Goal: Task Accomplishment & Management: Complete application form

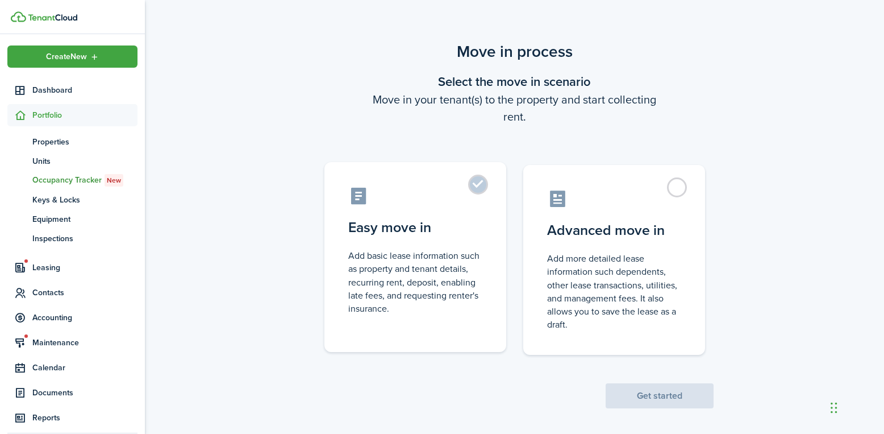
click at [476, 188] on label "Easy move in Add basic lease information such as property and tenant details, r…" at bounding box center [415, 257] width 182 height 190
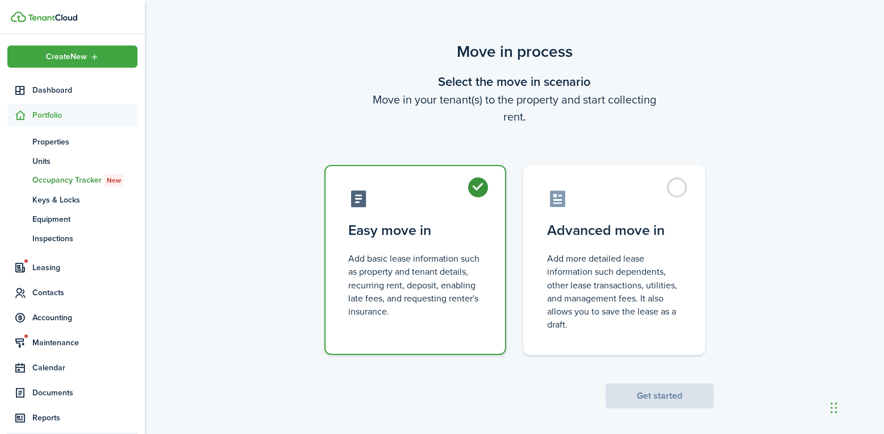
radio input "true"
click at [676, 397] on button "Get started" at bounding box center [660, 395] width 108 height 25
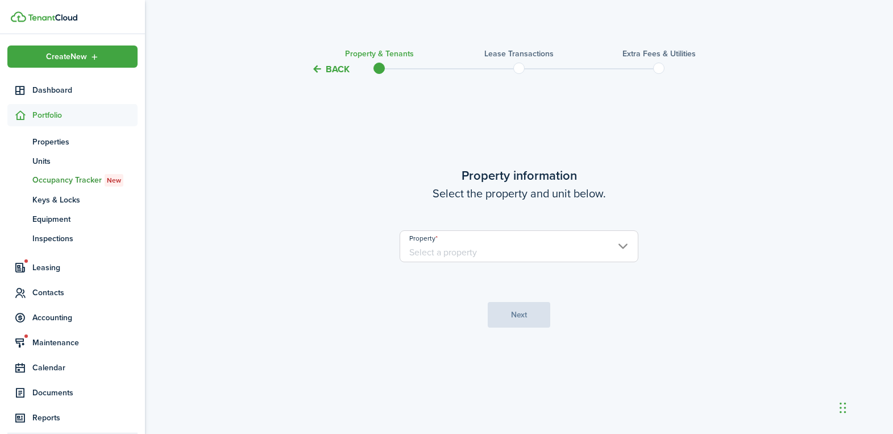
click at [473, 245] on input "Property" at bounding box center [518, 246] width 239 height 32
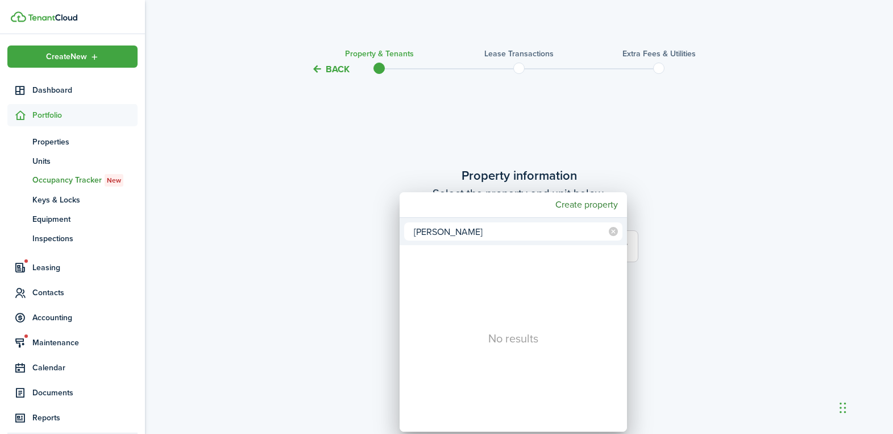
type input "[PERSON_NAME]"
click at [771, 229] on div at bounding box center [446, 216] width 1075 height 615
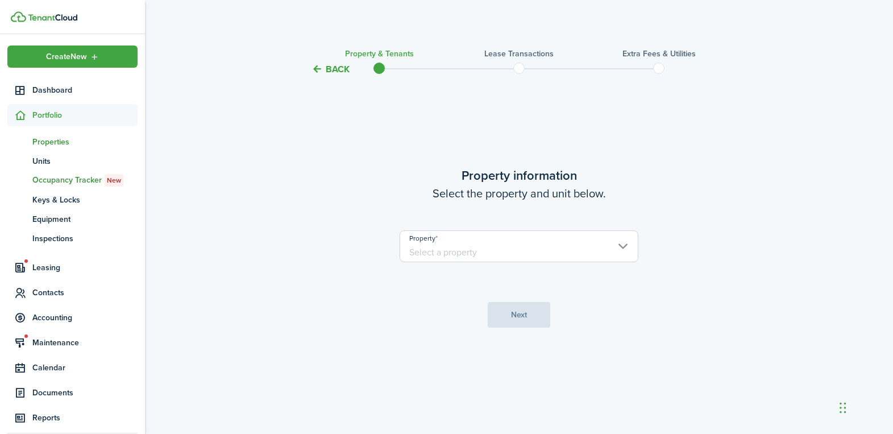
click at [67, 138] on span "Properties" at bounding box center [84, 142] width 105 height 12
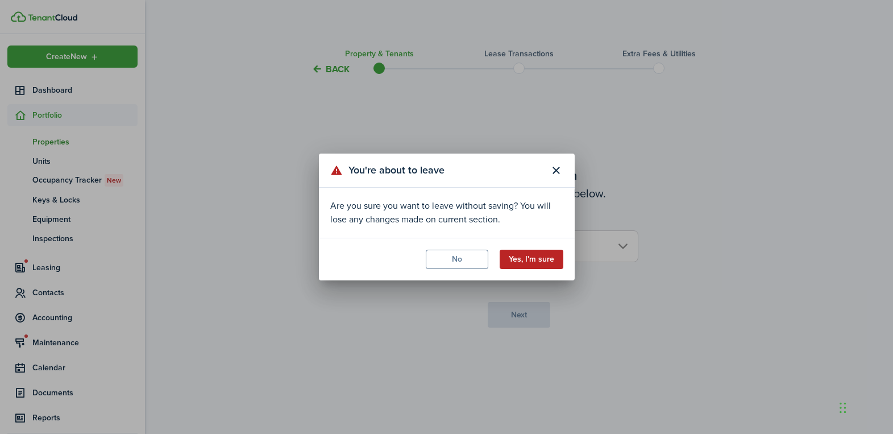
click at [511, 251] on button "Yes, I'm sure" at bounding box center [531, 258] width 64 height 19
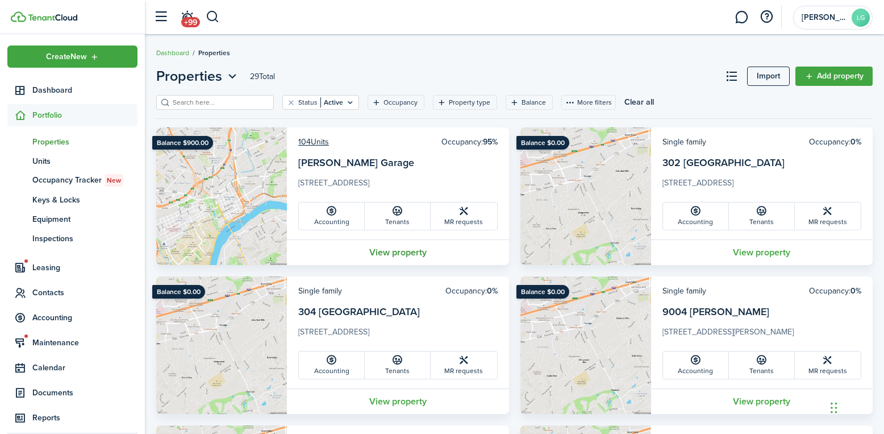
click at [392, 255] on link "View property" at bounding box center [398, 252] width 222 height 26
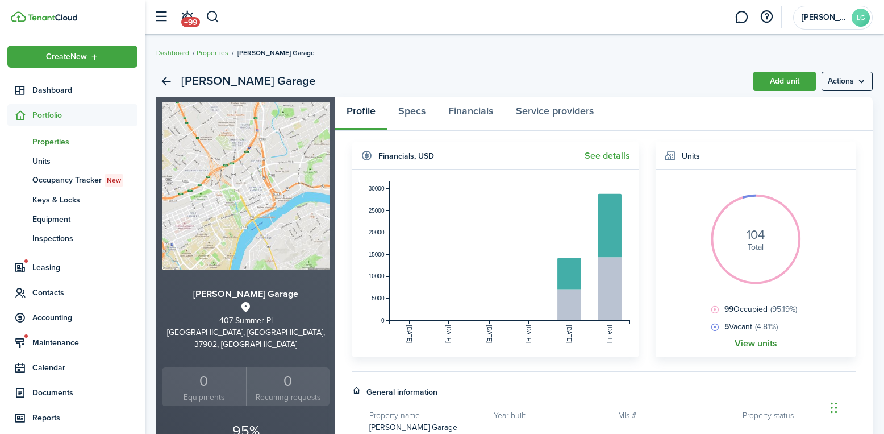
click at [759, 339] on link "View units" at bounding box center [756, 343] width 43 height 10
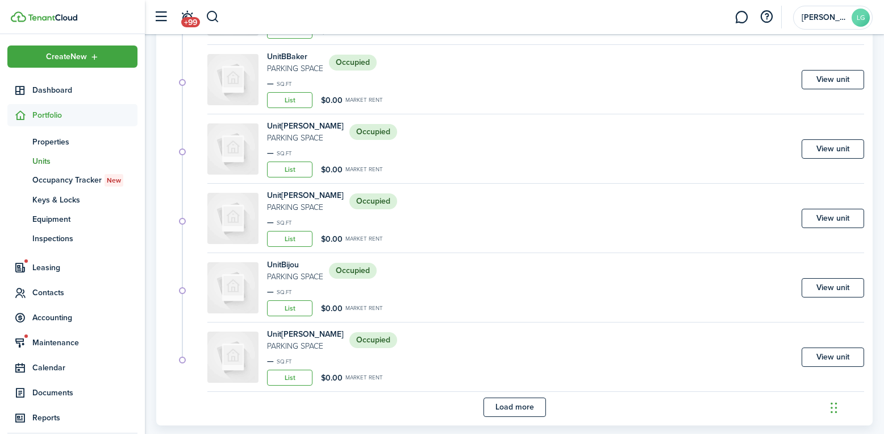
scroll to position [655, 0]
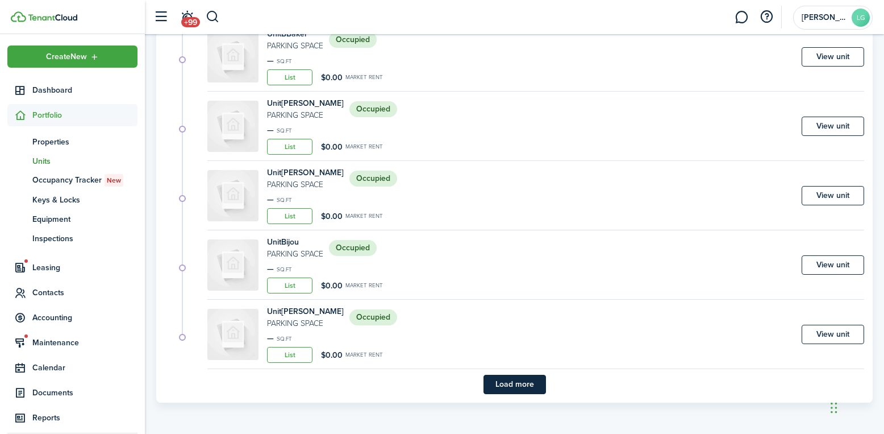
click at [512, 382] on button "Load more" at bounding box center [515, 383] width 63 height 19
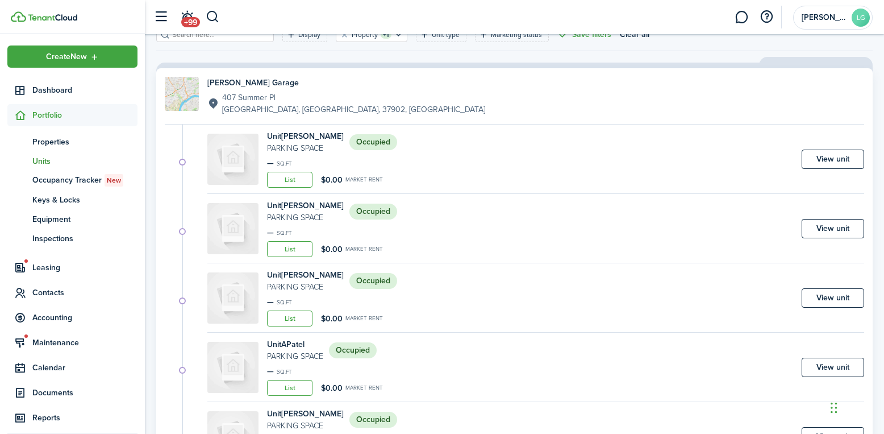
scroll to position [0, 0]
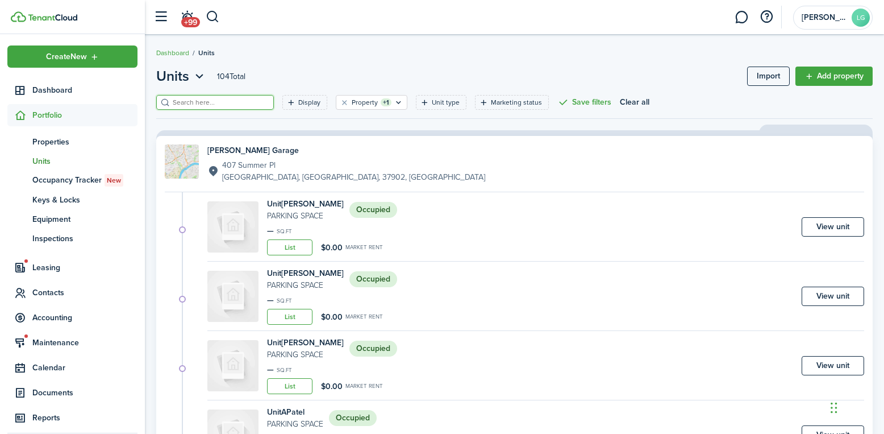
click at [189, 102] on input "search" at bounding box center [220, 102] width 100 height 11
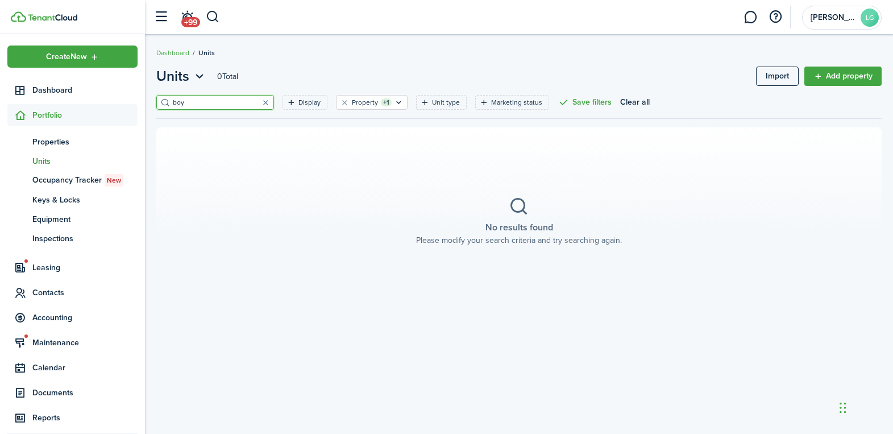
click at [209, 104] on input "boy" at bounding box center [220, 102] width 100 height 11
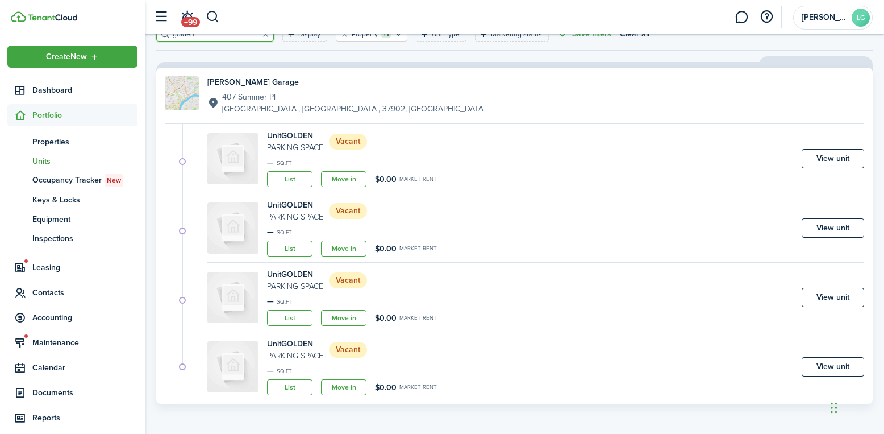
scroll to position [69, 0]
type input "golden"
click at [840, 364] on link "View unit" at bounding box center [833, 365] width 63 height 19
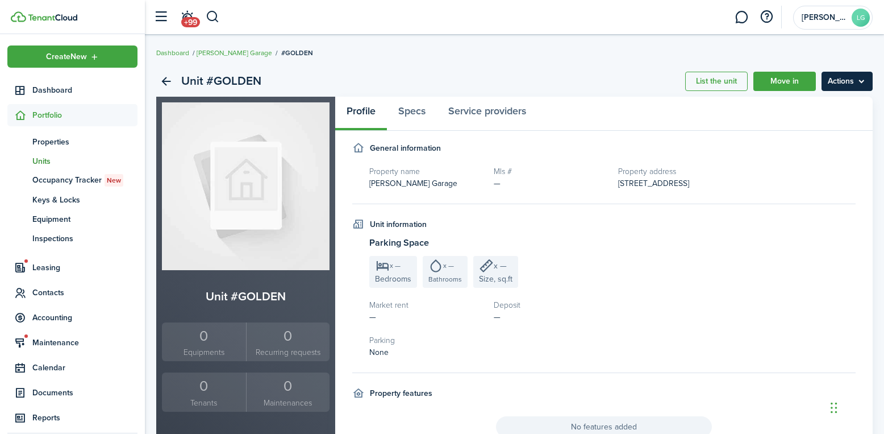
click at [844, 88] on menu-btn "Actions" at bounding box center [847, 81] width 51 height 19
click at [799, 154] on button "Delete unit" at bounding box center [822, 145] width 99 height 19
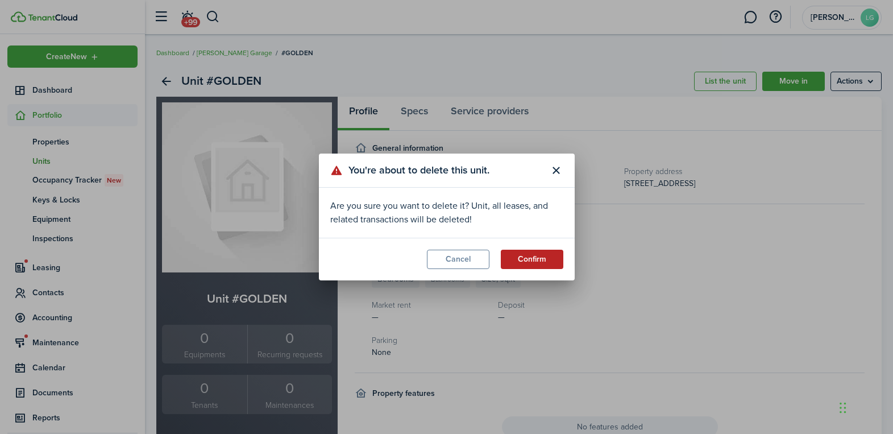
click at [535, 259] on button "Confirm" at bounding box center [532, 258] width 63 height 19
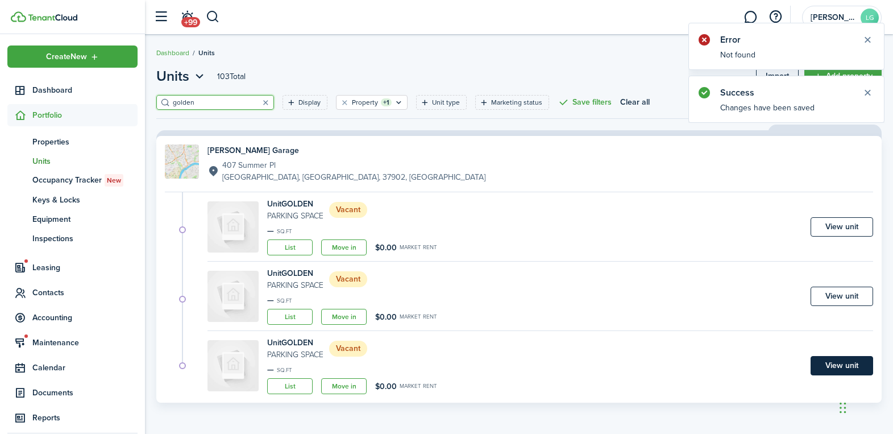
click at [831, 363] on link "View unit" at bounding box center [841, 365] width 63 height 19
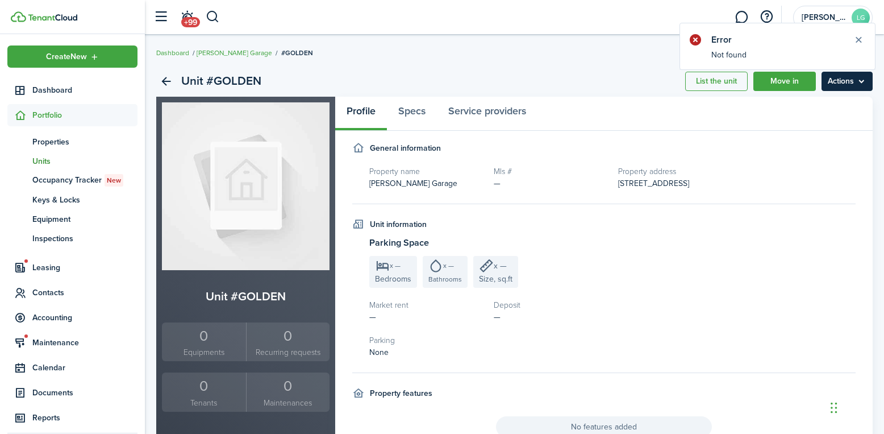
click at [859, 84] on menu-btn "Actions" at bounding box center [847, 81] width 51 height 19
click at [810, 147] on button "Delete unit" at bounding box center [822, 145] width 99 height 19
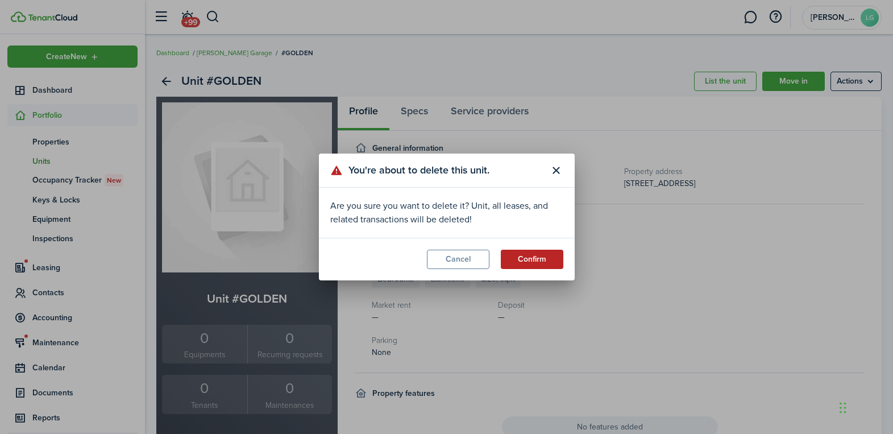
click at [532, 263] on button "Confirm" at bounding box center [532, 258] width 63 height 19
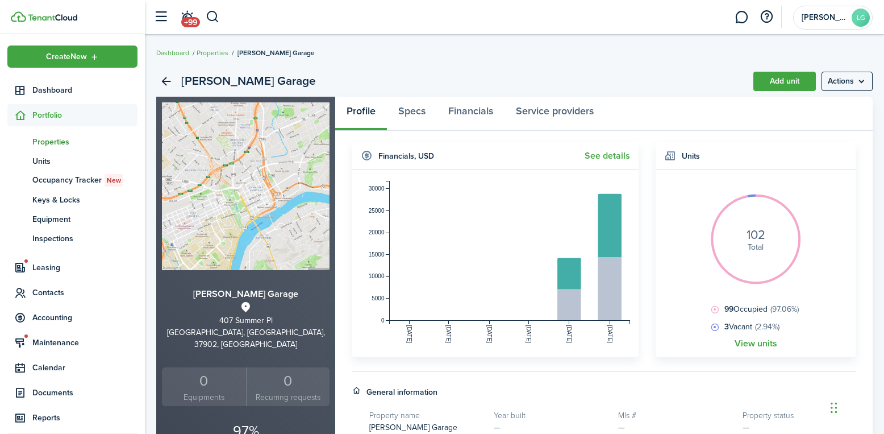
drag, startPoint x: 734, startPoint y: 207, endPoint x: 739, endPoint y: 210, distance: 6.1
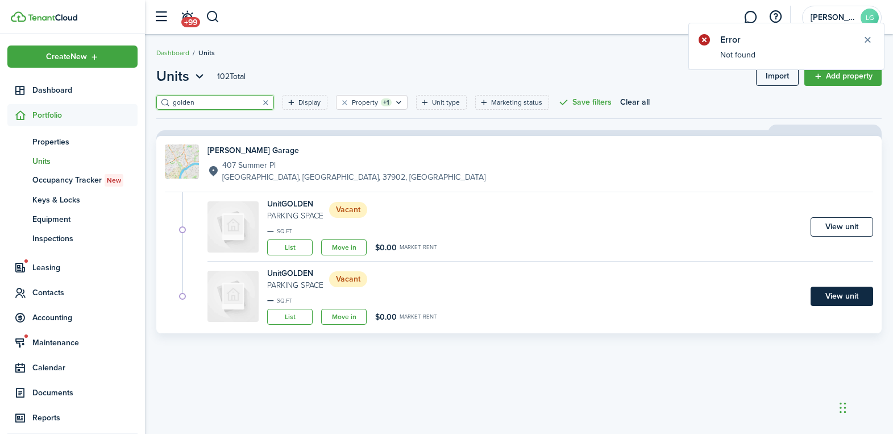
click at [839, 294] on link "View unit" at bounding box center [841, 295] width 63 height 19
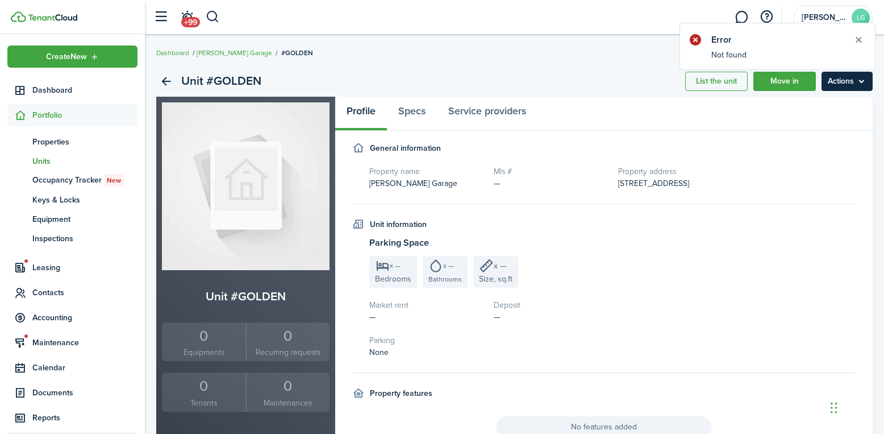
click at [847, 88] on menu-btn "Actions" at bounding box center [847, 81] width 51 height 19
click at [801, 145] on button "Delete unit" at bounding box center [822, 145] width 99 height 19
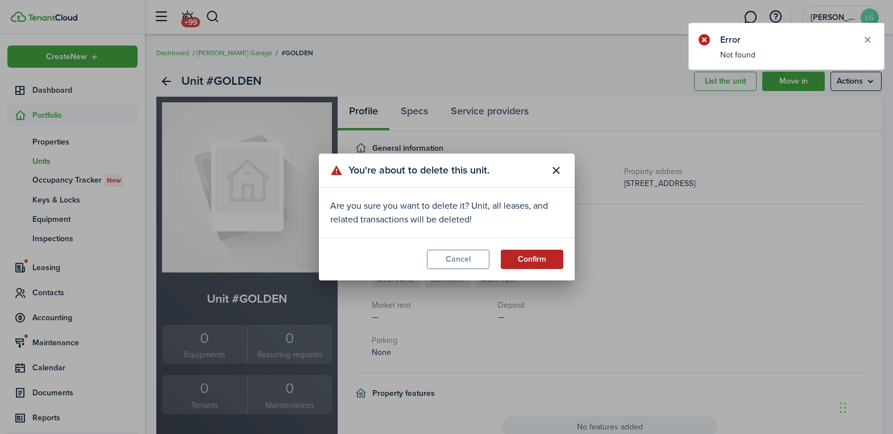
click at [540, 253] on button "Confirm" at bounding box center [532, 258] width 63 height 19
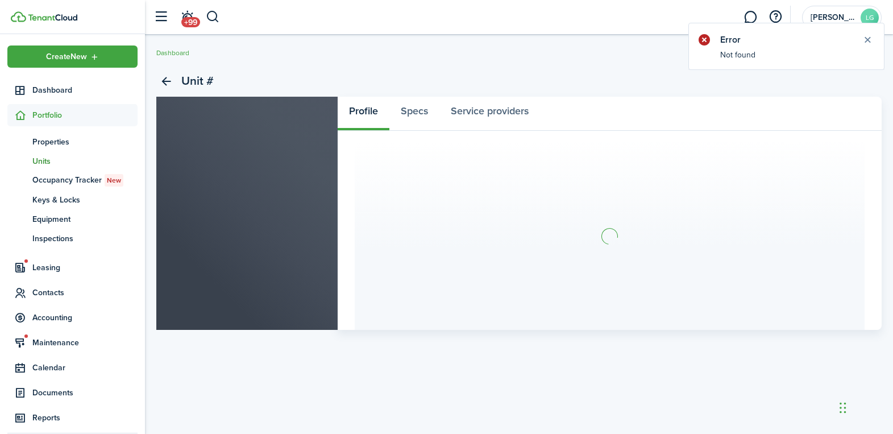
drag, startPoint x: 479, startPoint y: 169, endPoint x: 472, endPoint y: 169, distance: 7.4
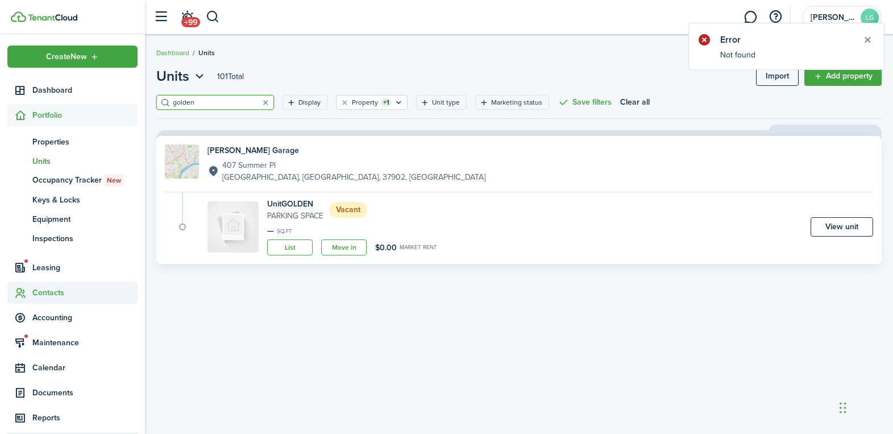
click at [47, 293] on span "Contacts" at bounding box center [84, 292] width 105 height 12
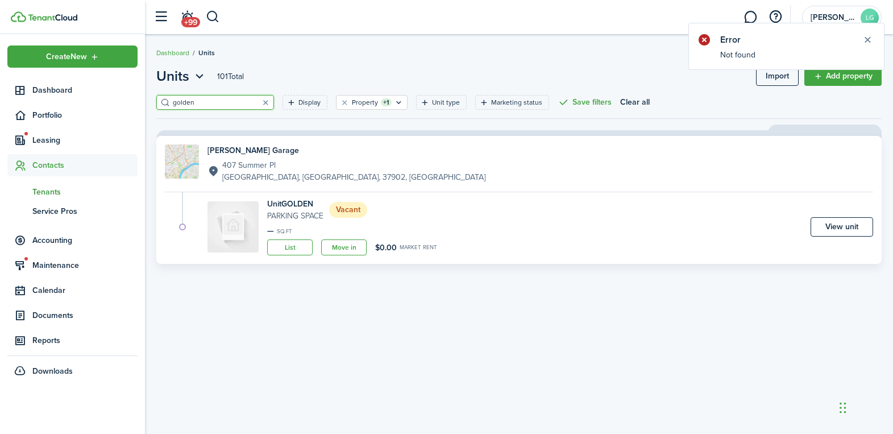
click at [48, 194] on span "Tenants" at bounding box center [84, 192] width 105 height 12
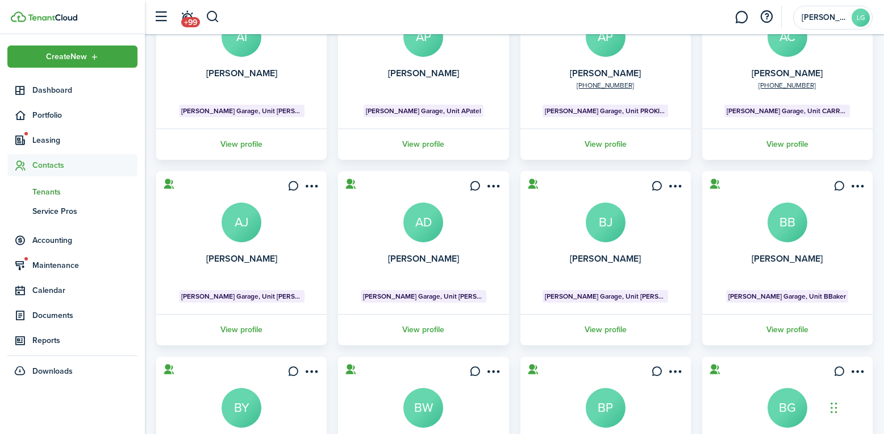
scroll to position [309, 0]
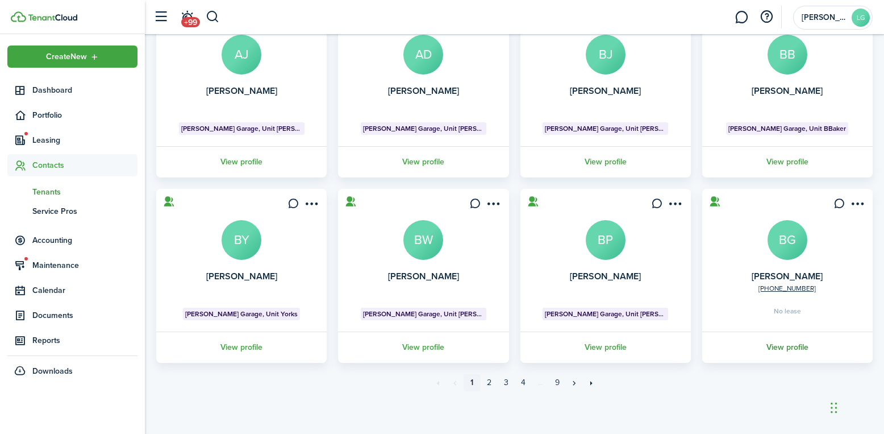
click at [788, 343] on link "View profile" at bounding box center [788, 346] width 174 height 31
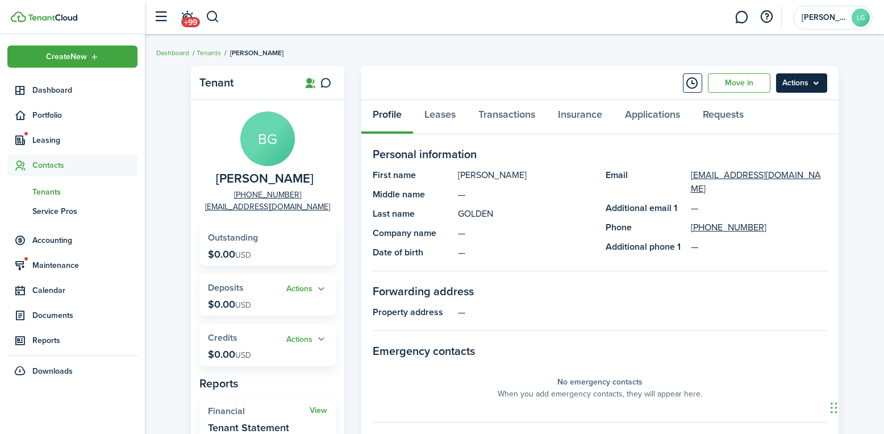
click at [796, 90] on menu-btn "Actions" at bounding box center [801, 82] width 51 height 19
click at [748, 81] on link "Move in" at bounding box center [739, 82] width 63 height 19
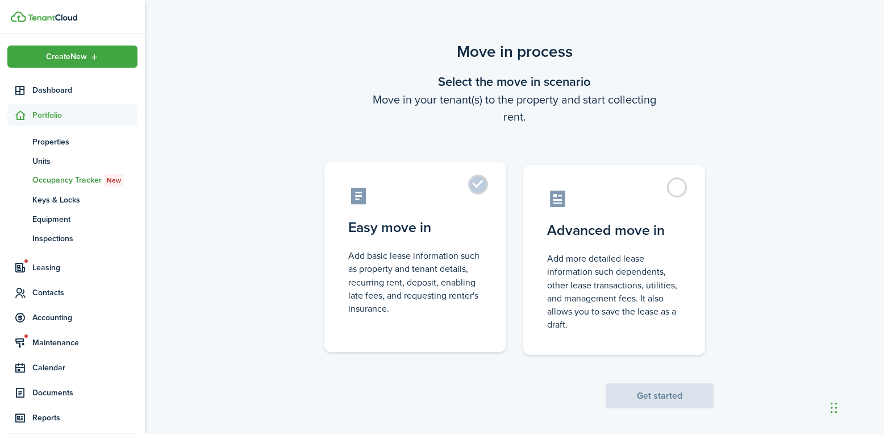
click at [430, 199] on control-radio-card-icon at bounding box center [415, 196] width 134 height 20
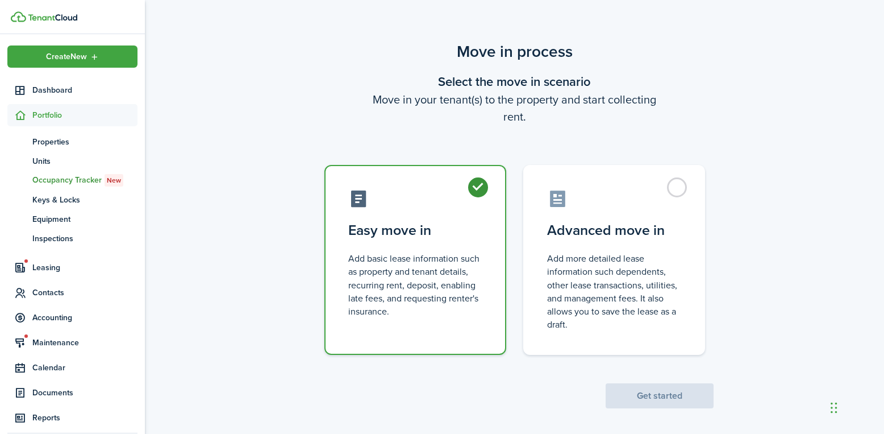
radio input "true"
click at [689, 398] on button "Get started" at bounding box center [660, 395] width 108 height 25
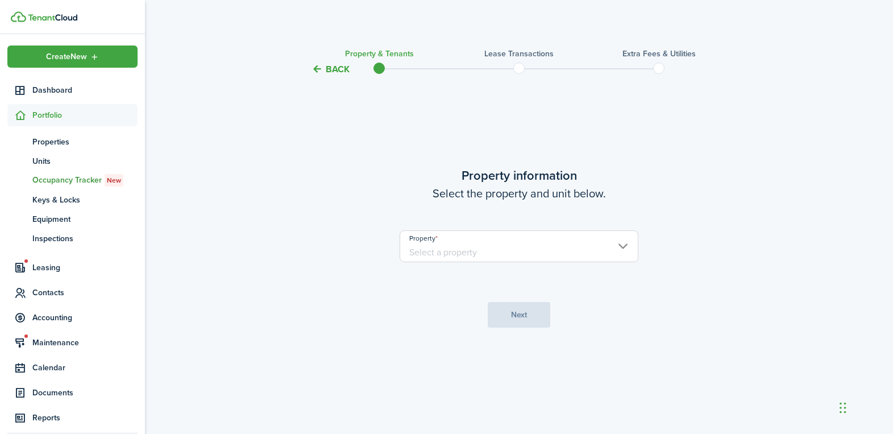
click at [484, 238] on input "Property" at bounding box center [518, 246] width 239 height 32
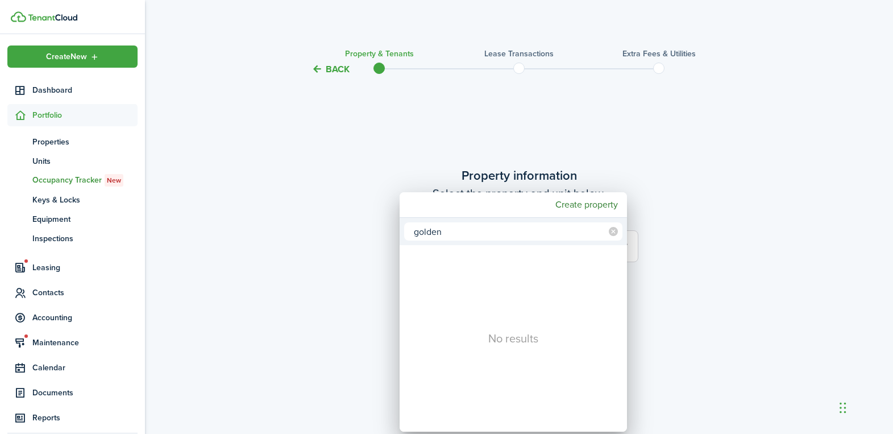
type input "golden"
click at [681, 126] on div at bounding box center [446, 216] width 1075 height 615
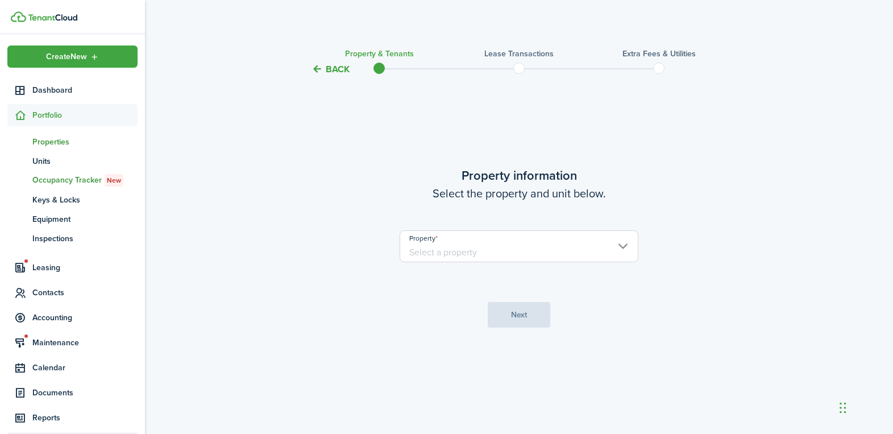
click at [49, 146] on span "Properties" at bounding box center [84, 142] width 105 height 12
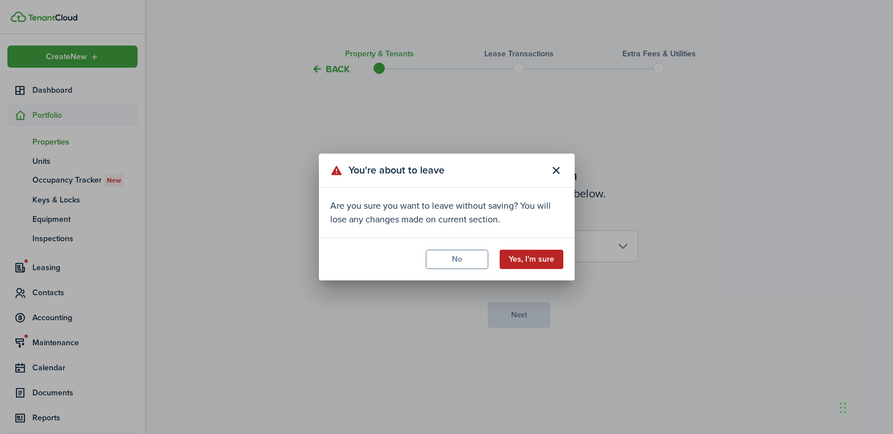
click at [542, 253] on button "Yes, I'm sure" at bounding box center [531, 258] width 64 height 19
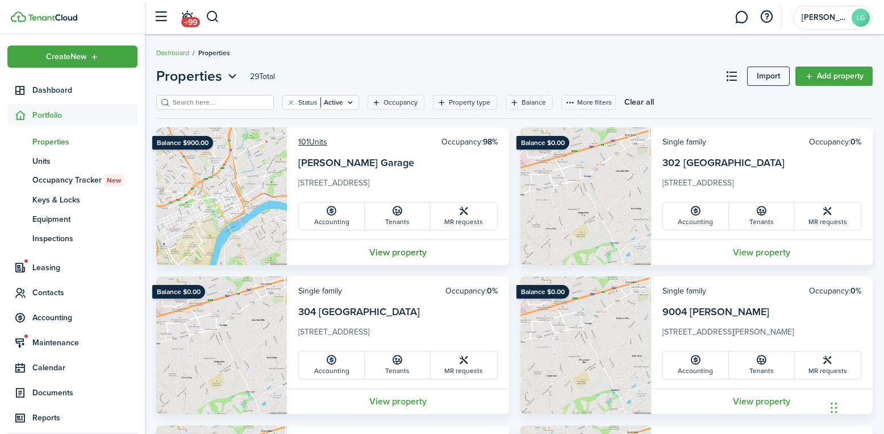
click at [411, 257] on link "View property" at bounding box center [398, 252] width 222 height 26
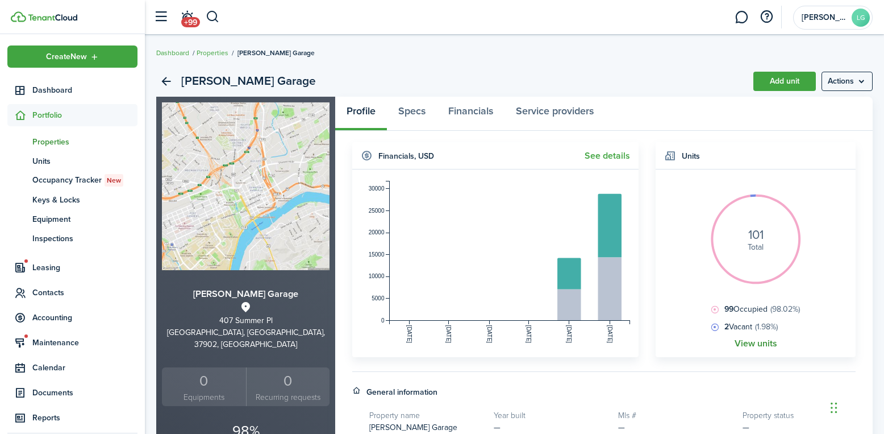
click at [772, 340] on link "View units" at bounding box center [756, 343] width 43 height 10
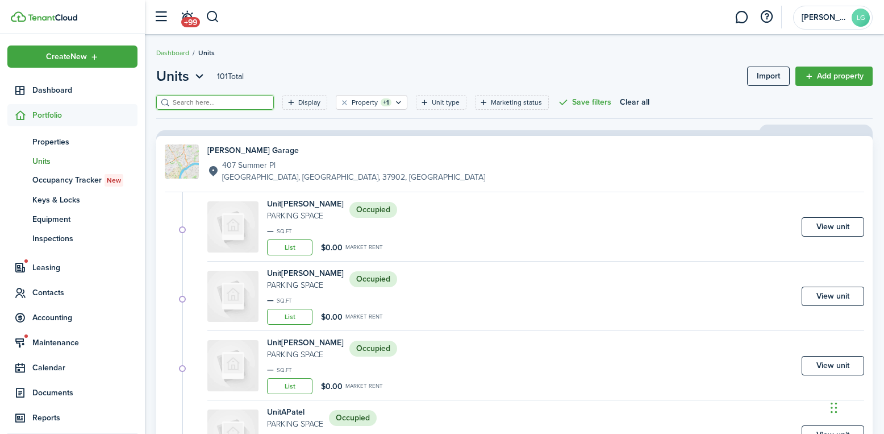
click at [241, 105] on input "search" at bounding box center [220, 102] width 100 height 11
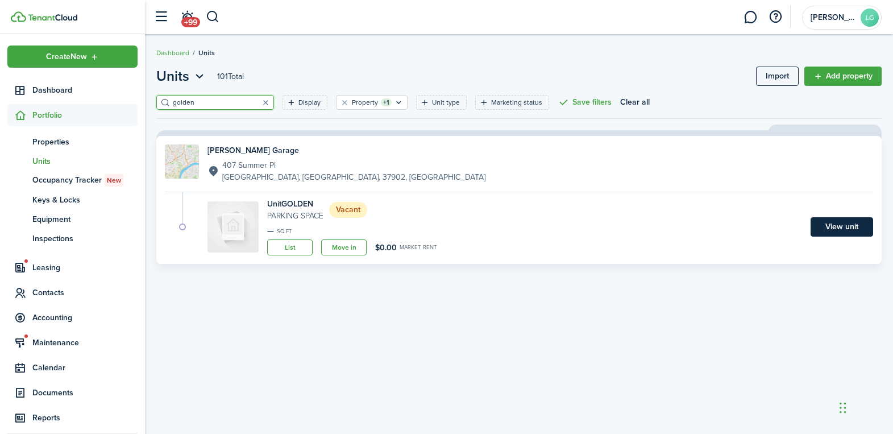
type input "golden"
click at [851, 227] on link "View unit" at bounding box center [841, 226] width 63 height 19
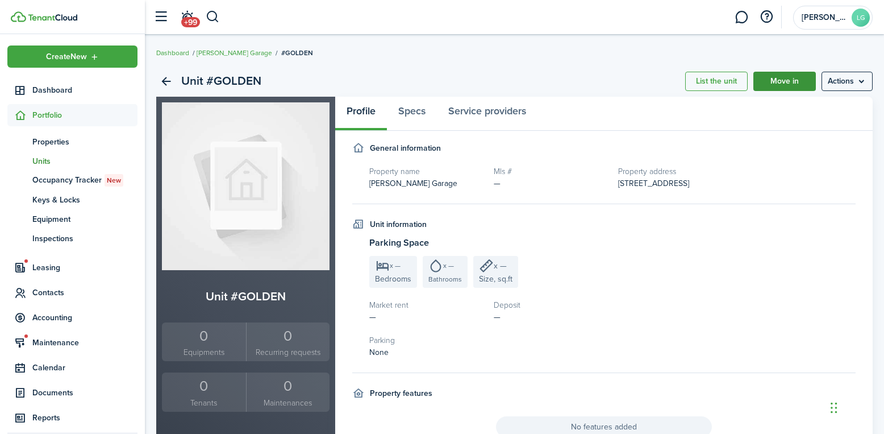
click at [776, 80] on link "Move in" at bounding box center [784, 81] width 63 height 19
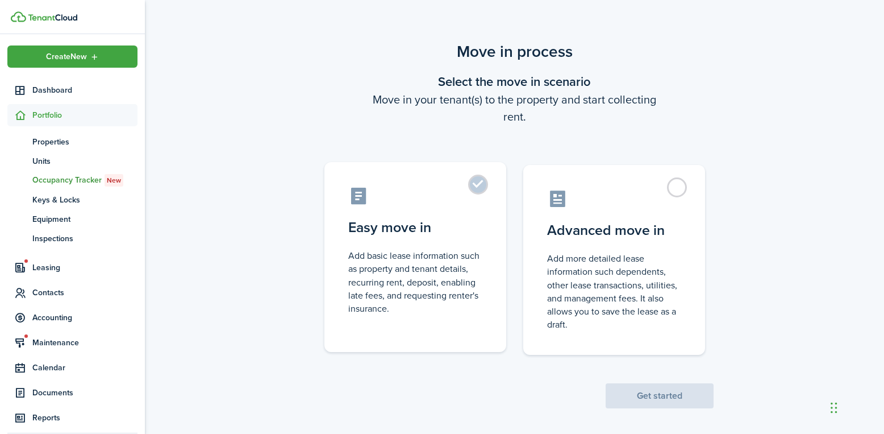
click at [454, 198] on control-radio-card-icon at bounding box center [415, 196] width 134 height 20
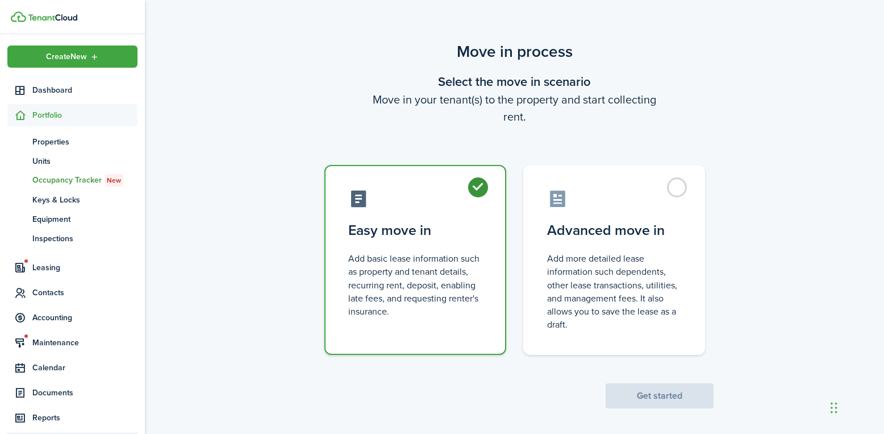
radio input "true"
click at [694, 404] on button "Get started" at bounding box center [660, 395] width 108 height 25
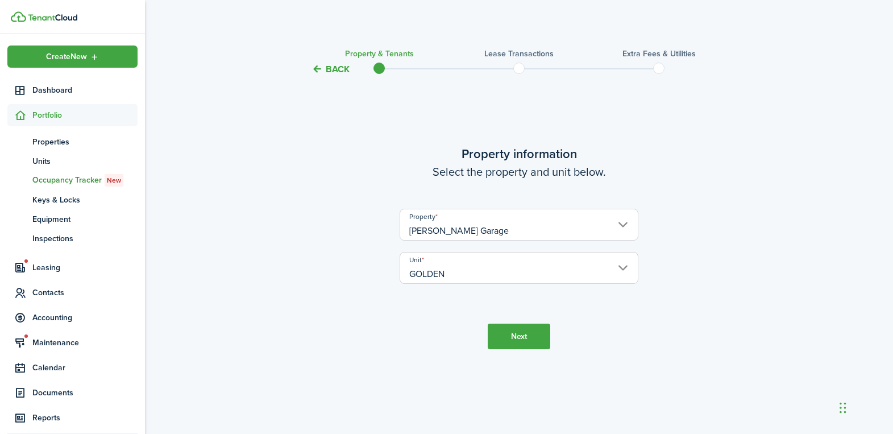
click at [526, 337] on button "Next" at bounding box center [519, 336] width 63 height 26
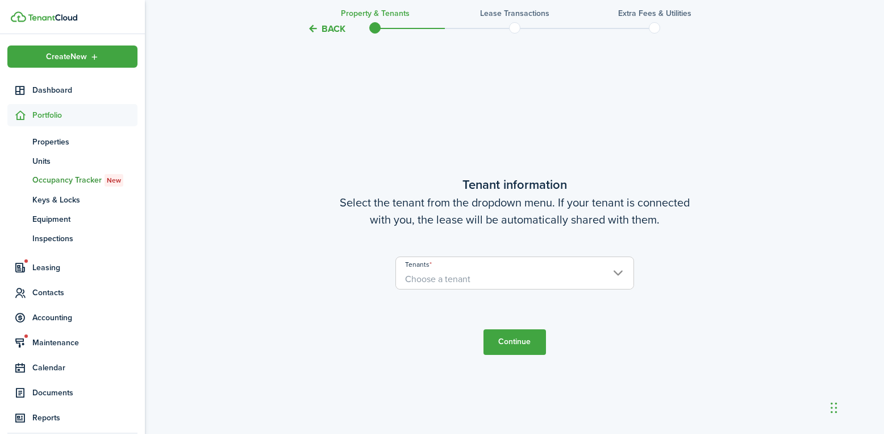
scroll to position [357, 0]
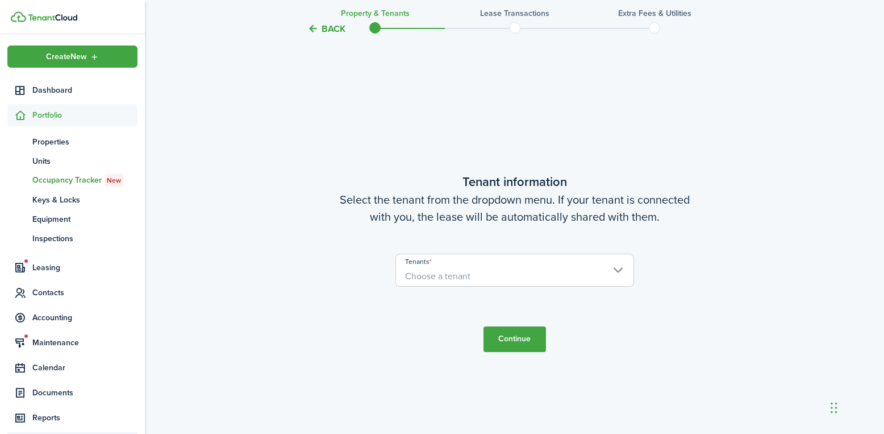
click at [498, 266] on span "Choose a tenant" at bounding box center [515, 275] width 238 height 19
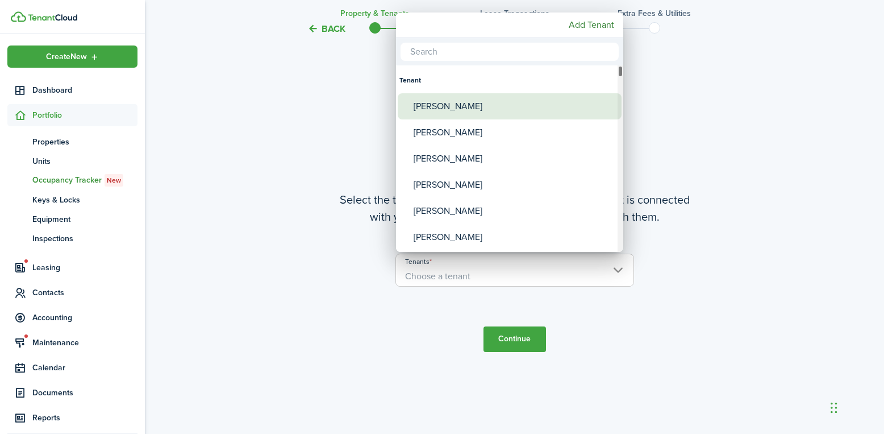
click at [491, 104] on div "[PERSON_NAME]" at bounding box center [514, 106] width 201 height 26
type input "[PERSON_NAME]"
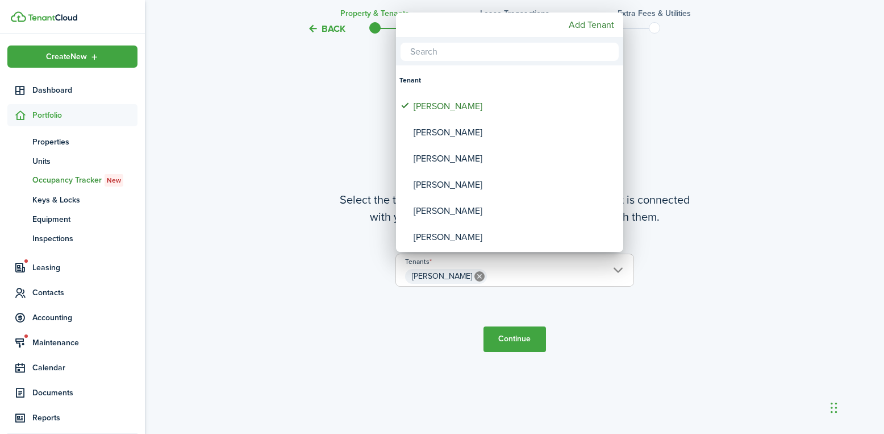
click at [525, 342] on div at bounding box center [442, 216] width 1066 height 615
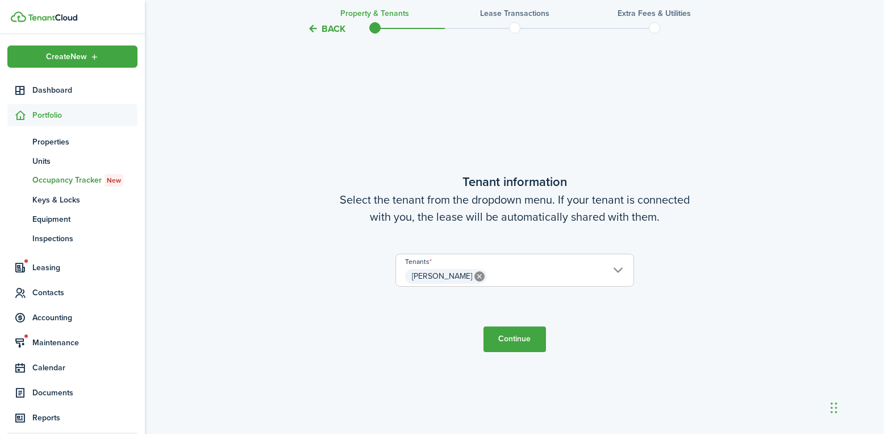
click at [524, 342] on button "Continue" at bounding box center [515, 339] width 63 height 26
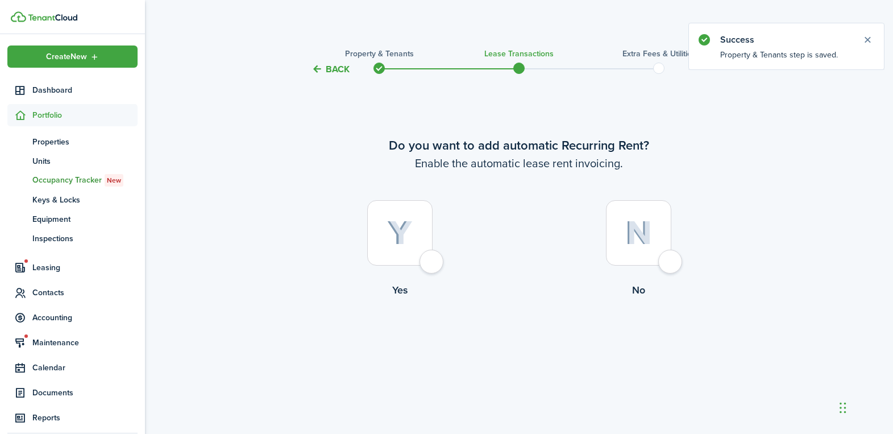
click at [415, 227] on div at bounding box center [399, 232] width 65 height 65
radio input "true"
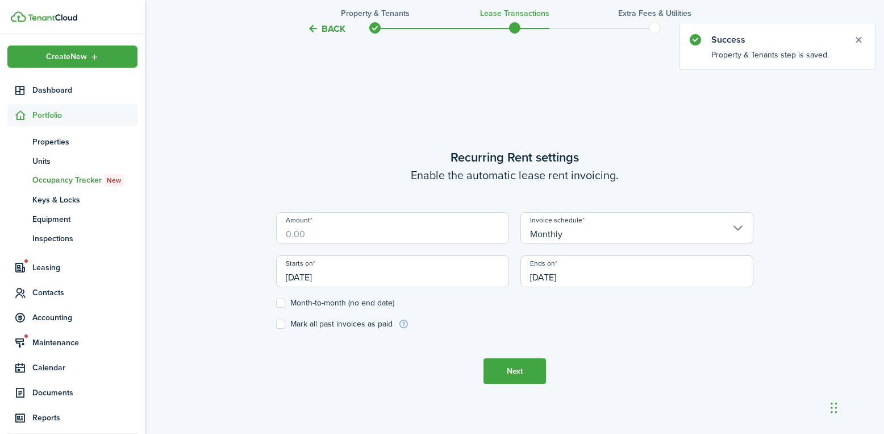
scroll to position [357, 0]
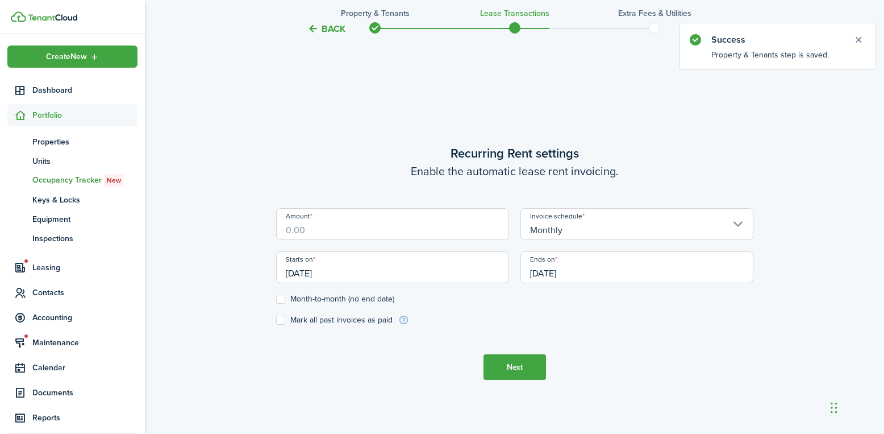
click at [411, 228] on input "Amount" at bounding box center [392, 224] width 233 height 32
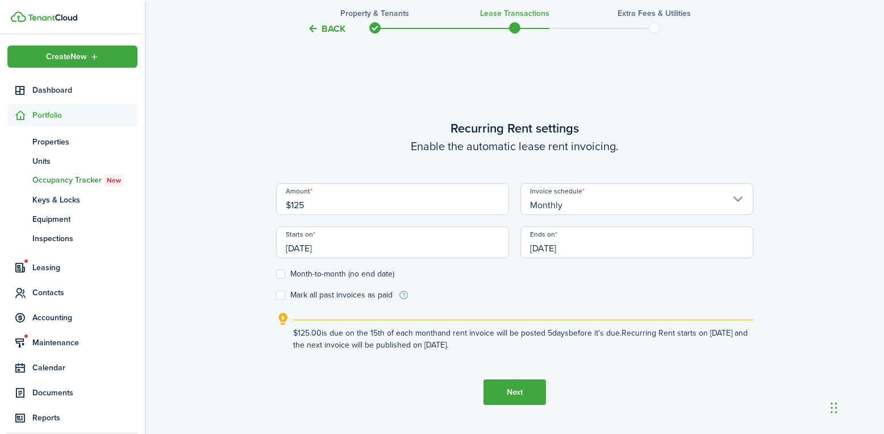
click at [411, 237] on input "[DATE]" at bounding box center [392, 242] width 233 height 32
type input "$125.00"
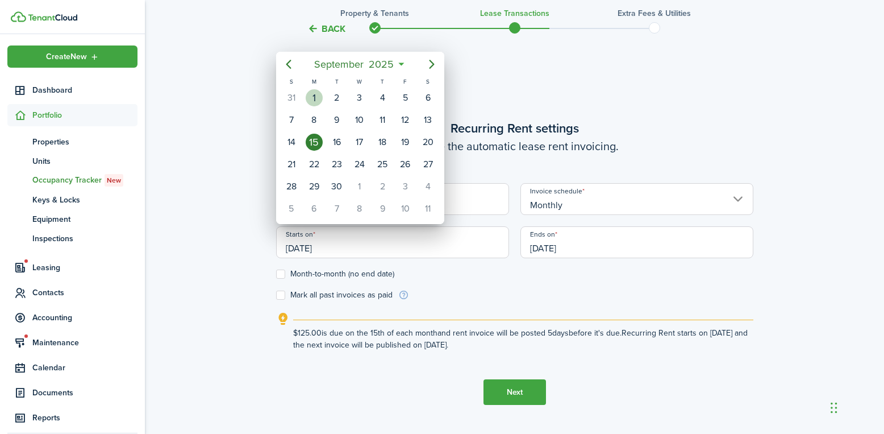
click at [314, 106] on div "[DATE]" at bounding box center [314, 98] width 23 height 22
type input "[DATE]"
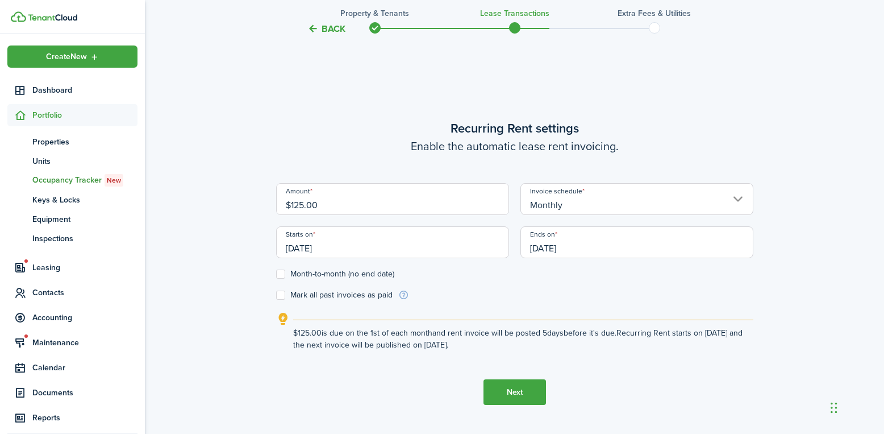
click at [310, 271] on label "Month-to-month (no end date)" at bounding box center [335, 273] width 118 height 9
click at [276, 274] on input "Month-to-month (no end date)" at bounding box center [276, 274] width 1 height 1
checkbox input "true"
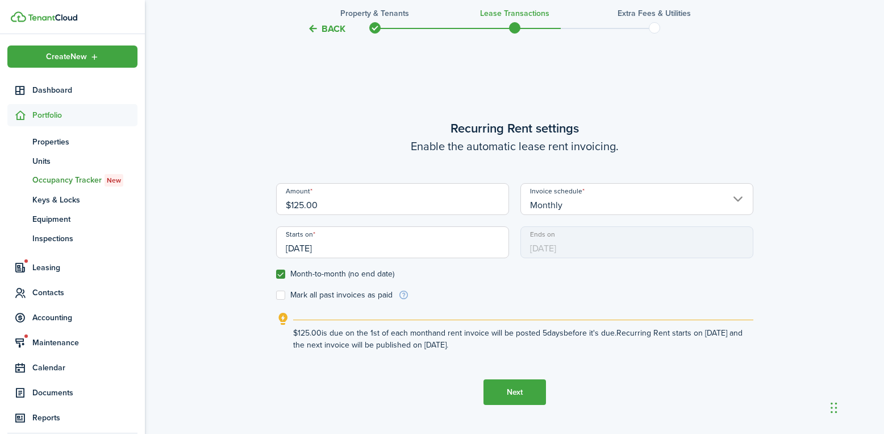
click at [523, 382] on button "Next" at bounding box center [515, 392] width 63 height 26
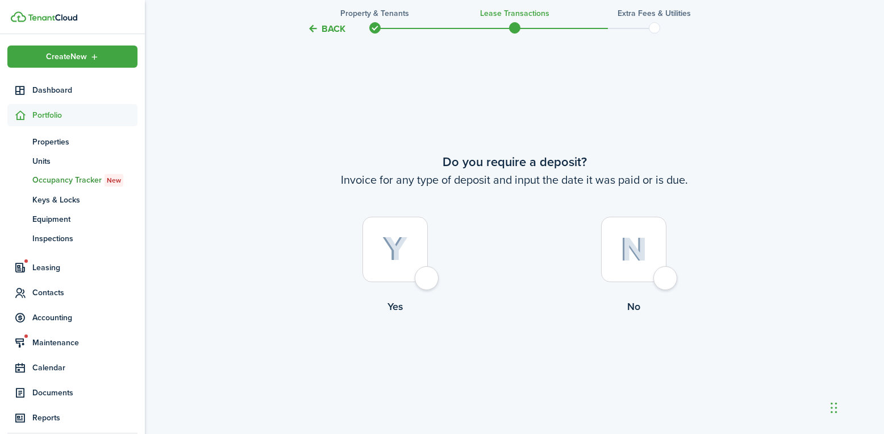
scroll to position [791, 0]
click at [609, 254] on div at bounding box center [633, 247] width 65 height 65
radio input "true"
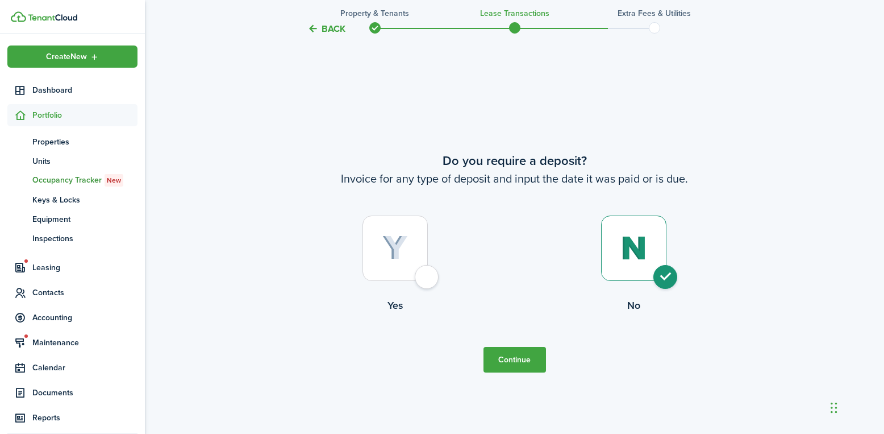
click at [506, 349] on button "Continue" at bounding box center [515, 360] width 63 height 26
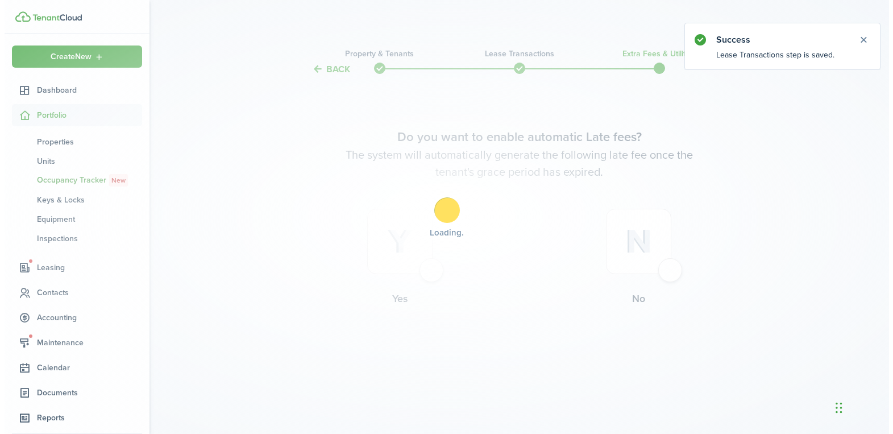
scroll to position [0, 0]
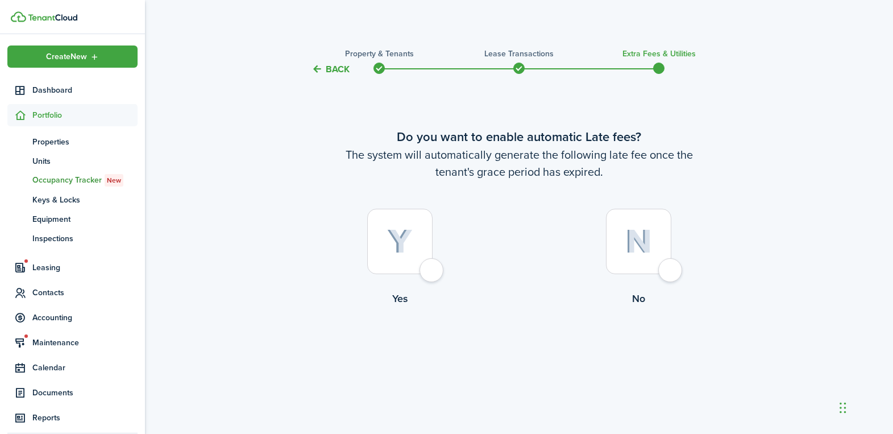
click at [418, 236] on div at bounding box center [399, 241] width 65 height 65
radio input "true"
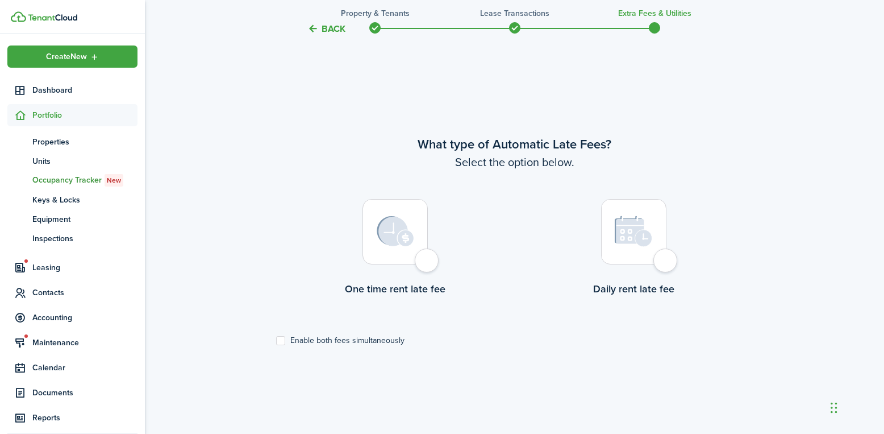
scroll to position [357, 0]
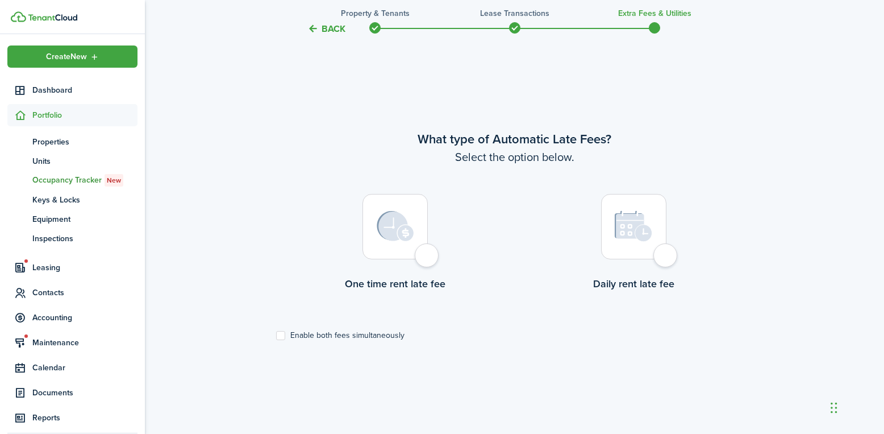
click at [419, 225] on div at bounding box center [395, 226] width 65 height 65
radio input "true"
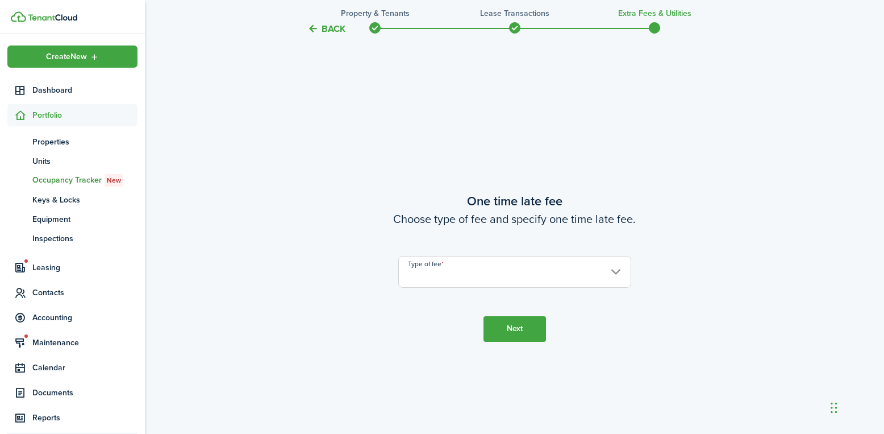
scroll to position [791, 0]
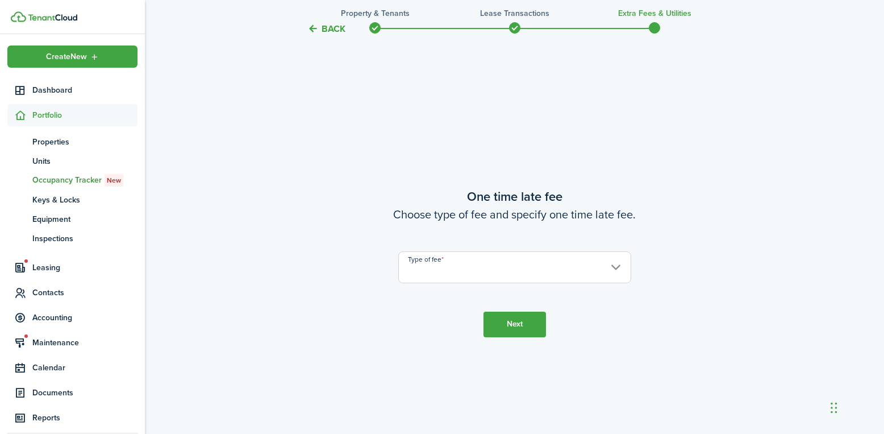
click at [440, 276] on input "Type of fee" at bounding box center [514, 267] width 233 height 32
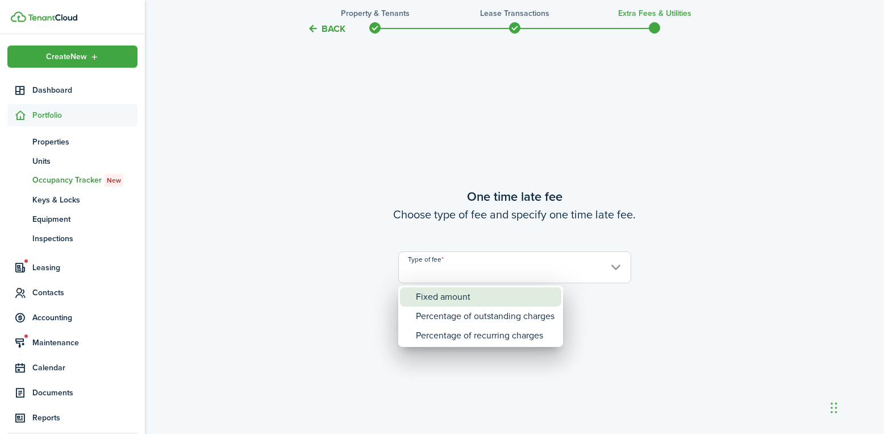
click at [434, 297] on div "Fixed amount" at bounding box center [485, 296] width 139 height 19
type input "Fixed amount"
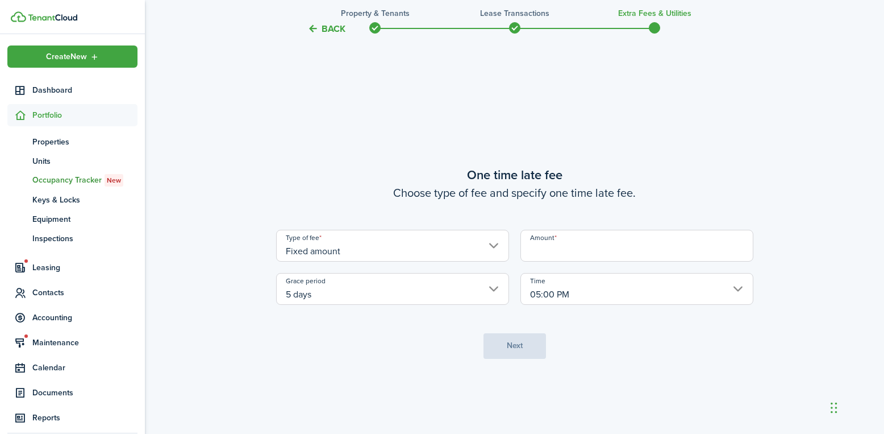
click at [588, 255] on input "Amount" at bounding box center [636, 246] width 233 height 32
type input "$15.00"
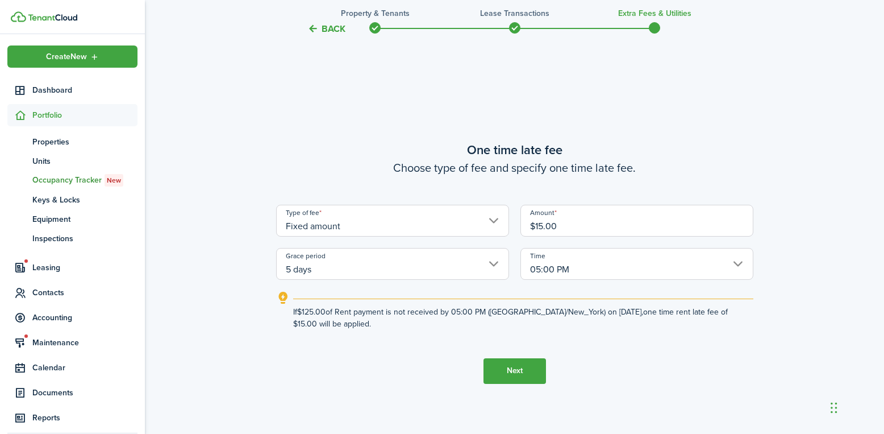
click at [524, 377] on button "Next" at bounding box center [515, 371] width 63 height 26
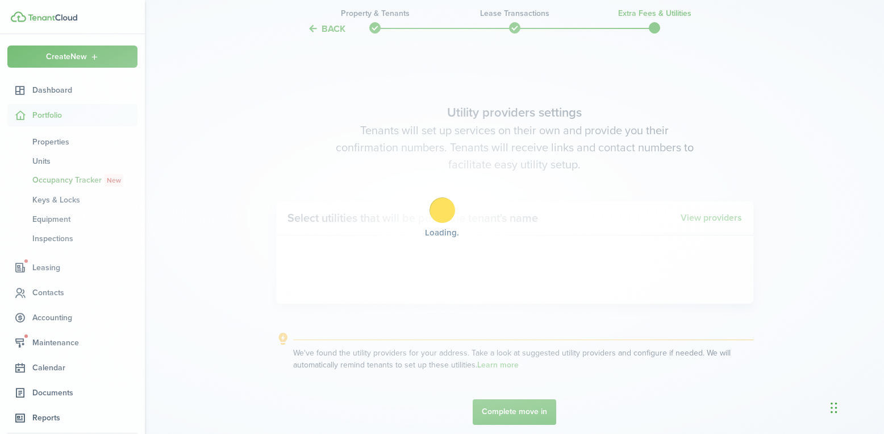
scroll to position [1225, 0]
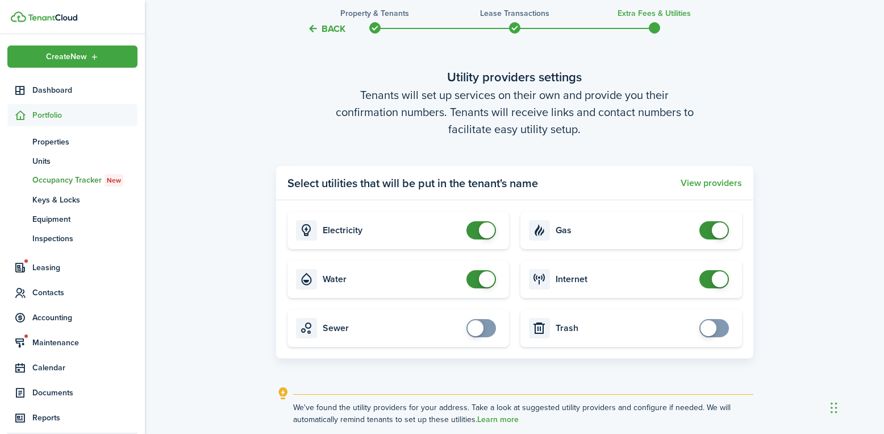
checkbox input "false"
click at [476, 236] on span at bounding box center [481, 230] width 11 height 18
checkbox input "false"
click at [709, 235] on span at bounding box center [714, 230] width 11 height 18
checkbox input "false"
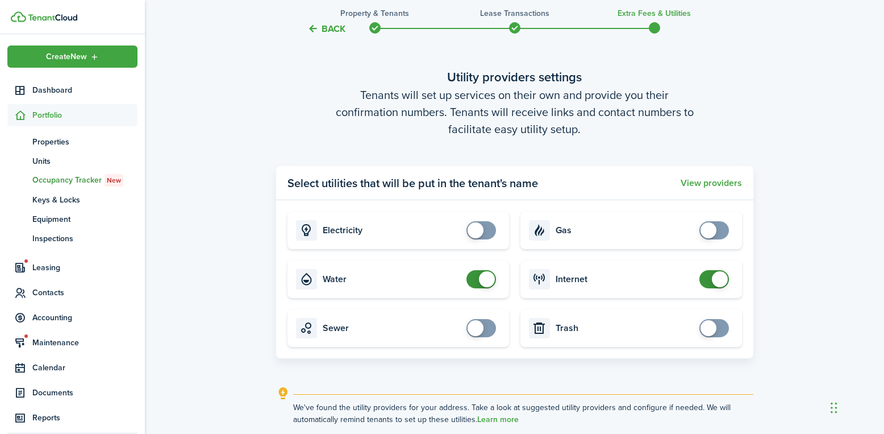
click at [719, 282] on span at bounding box center [720, 279] width 16 height 16
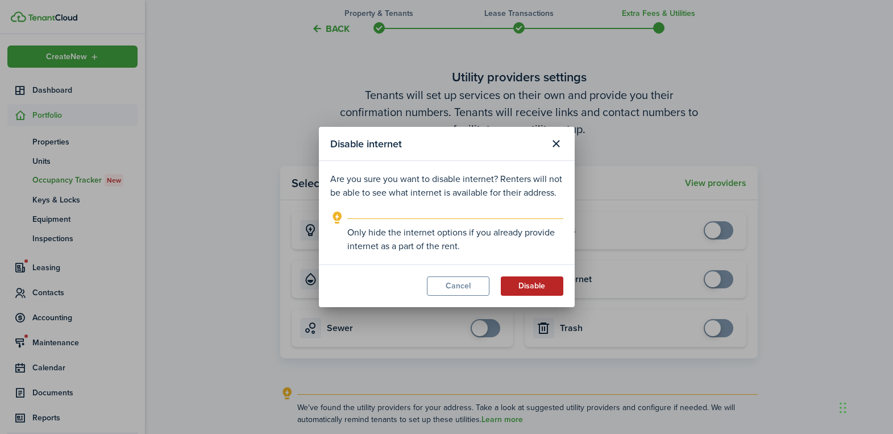
click at [523, 289] on button "Disable" at bounding box center [532, 285] width 63 height 19
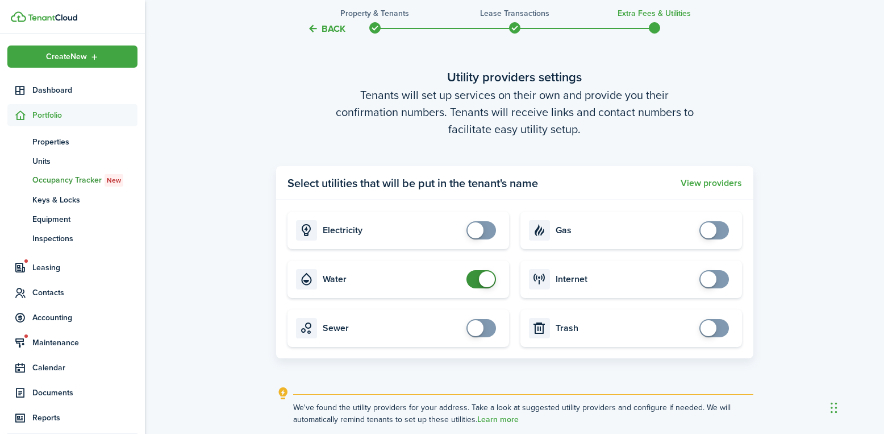
checkbox input "false"
click at [488, 284] on span at bounding box center [487, 279] width 16 height 16
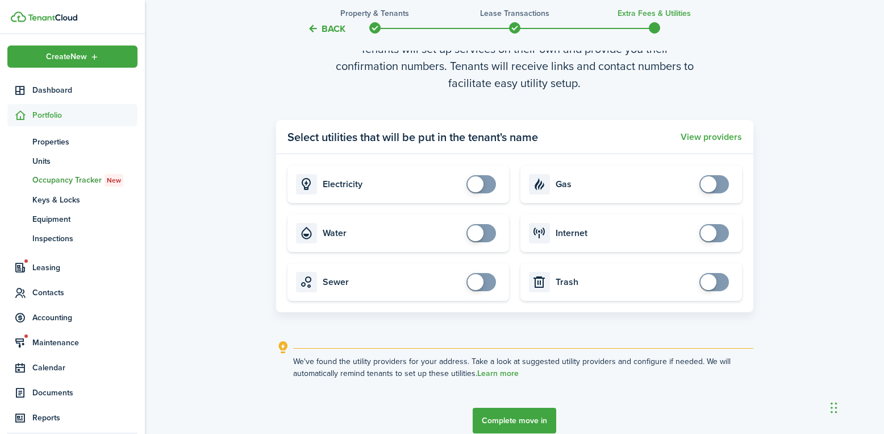
scroll to position [1324, 0]
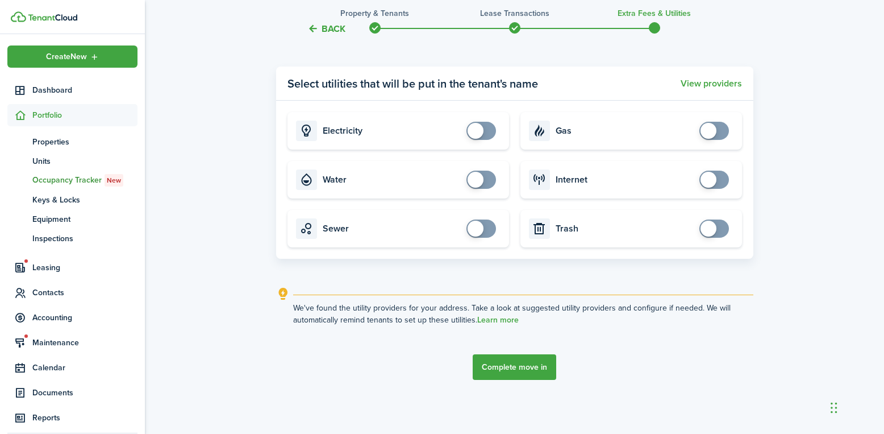
click at [543, 365] on button "Complete move in" at bounding box center [515, 367] width 84 height 26
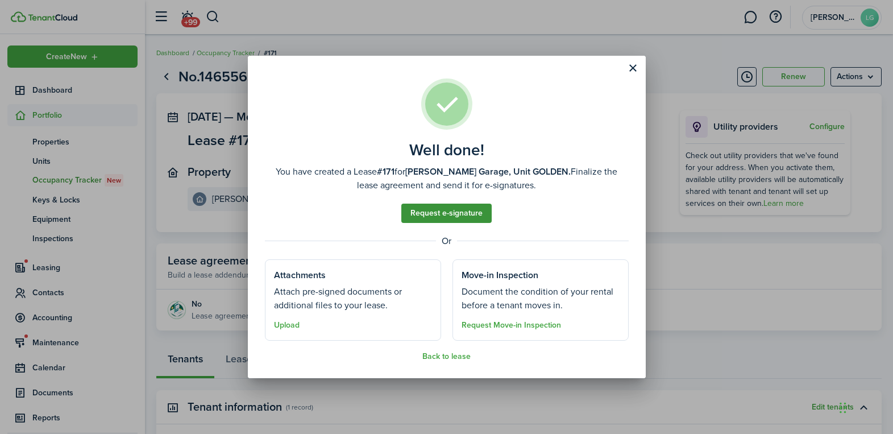
click at [453, 211] on link "Request e-signature" at bounding box center [446, 212] width 90 height 19
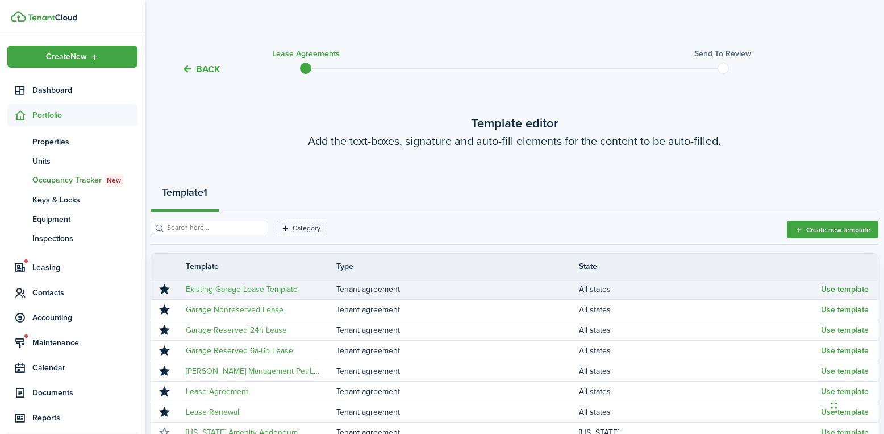
click at [832, 291] on button "Use template" at bounding box center [845, 289] width 48 height 9
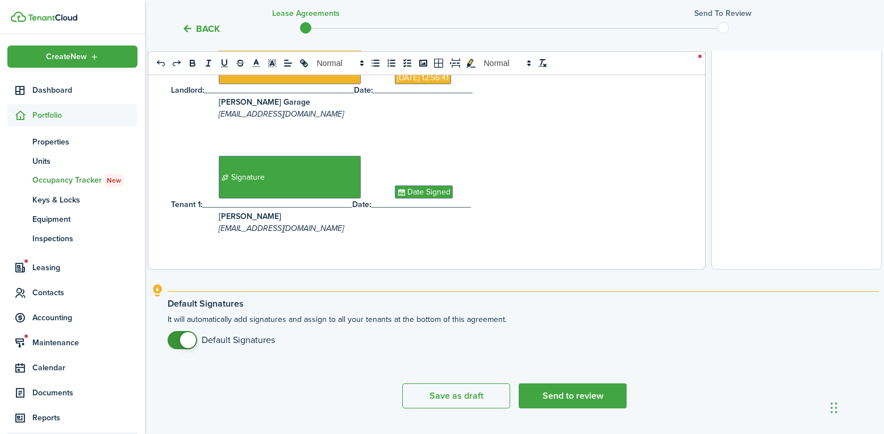
scroll to position [450, 0]
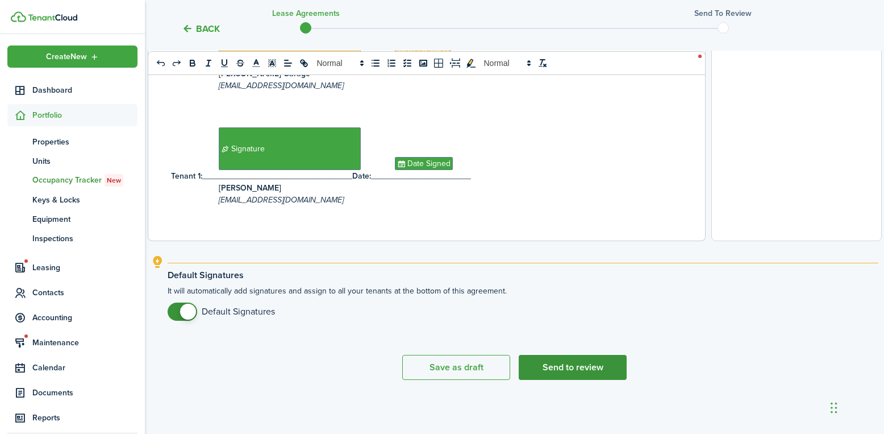
click at [592, 366] on button "Send to review" at bounding box center [573, 367] width 108 height 25
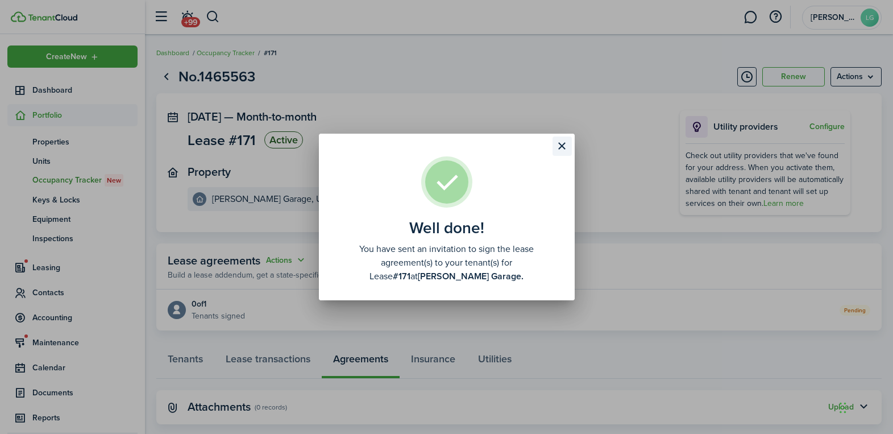
click at [555, 151] on button "Close modal" at bounding box center [561, 145] width 19 height 19
